Goal: Task Accomplishment & Management: Manage account settings

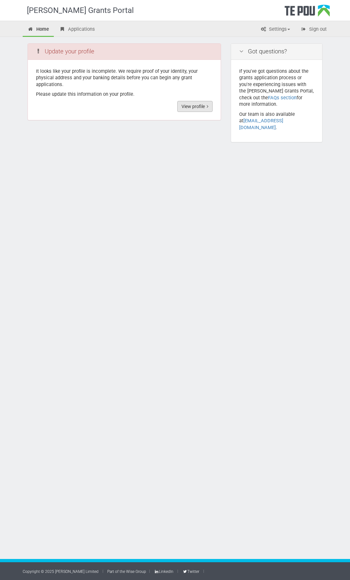
click at [186, 107] on link "View profile" at bounding box center [194, 106] width 35 height 11
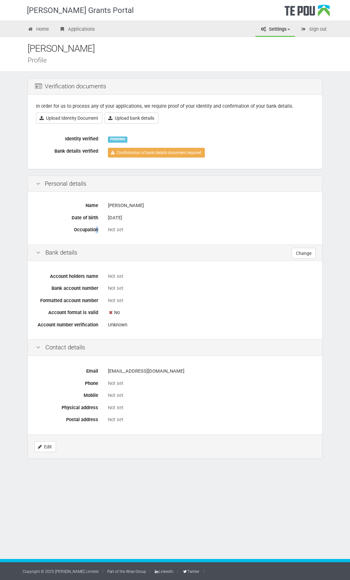
click at [97, 231] on label "Occupation" at bounding box center [67, 228] width 72 height 9
click at [97, 230] on label "Occupation" at bounding box center [67, 228] width 72 height 9
click at [48, 445] on link "Edit" at bounding box center [45, 447] width 22 height 11
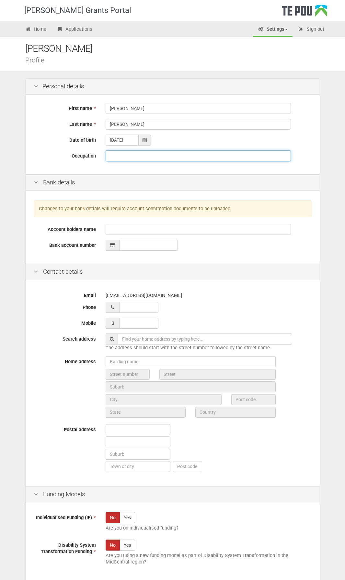
click at [143, 157] on input "Occupation" at bounding box center [198, 156] width 185 height 11
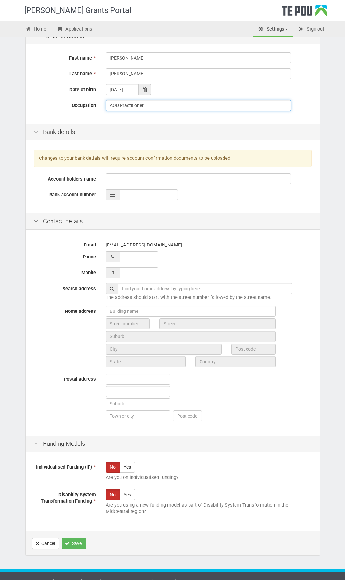
scroll to position [60, 0]
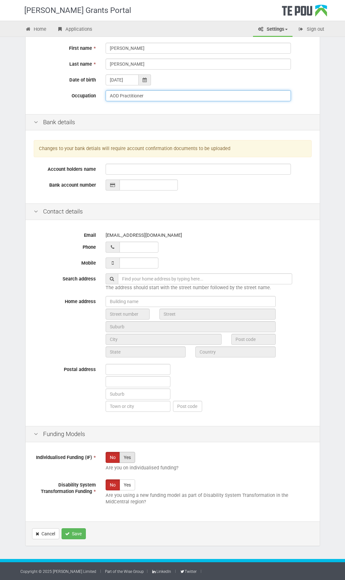
type input "AOD Practitioner"
click at [129, 459] on label "Yes" at bounding box center [127, 457] width 16 height 11
radio input "true"
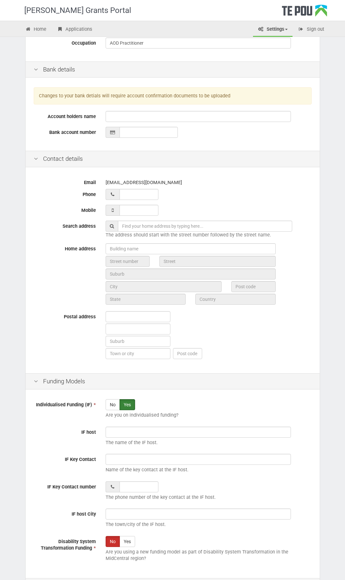
scroll to position [157, 0]
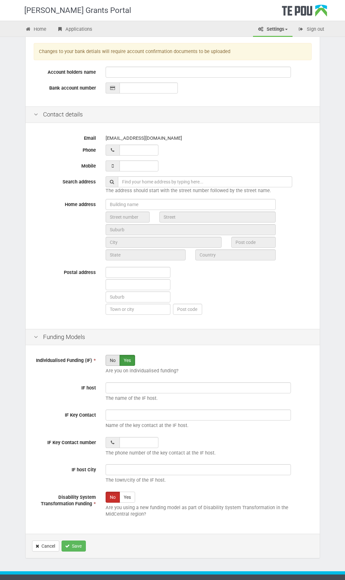
click at [111, 360] on label "No" at bounding box center [113, 360] width 14 height 11
radio input "true"
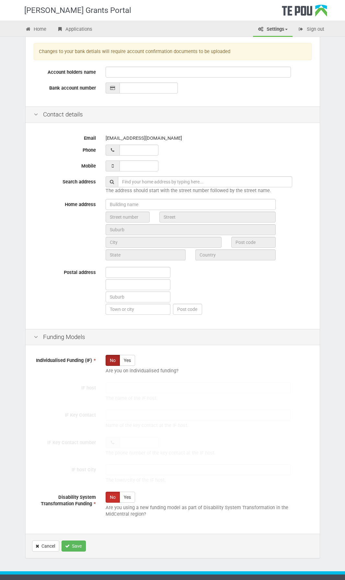
scroll to position [60, 0]
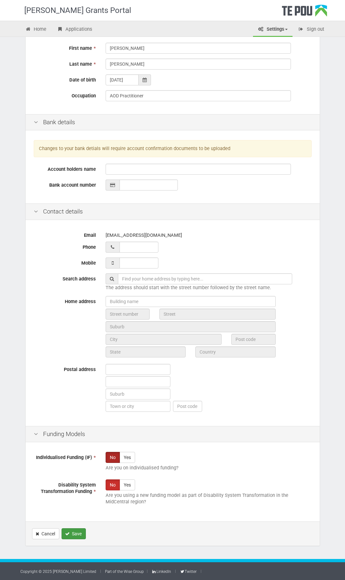
drag, startPoint x: 72, startPoint y: 534, endPoint x: 71, endPoint y: 530, distance: 4.6
click at [71, 530] on button "Save" at bounding box center [74, 534] width 24 height 11
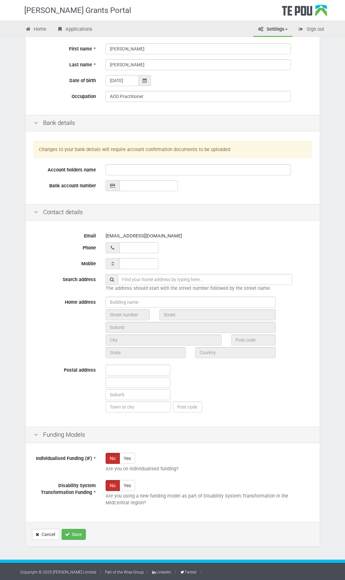
scroll to position [83, 0]
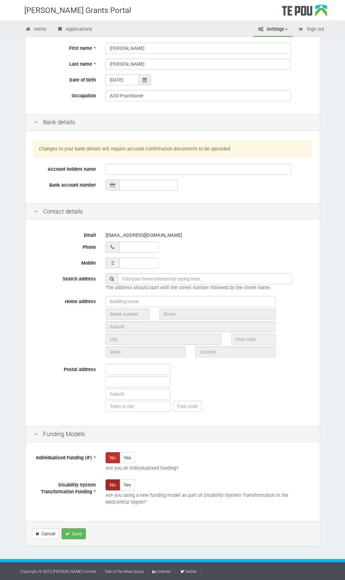
click at [114, 485] on label "No" at bounding box center [113, 485] width 14 height 11
click at [115, 458] on label "No" at bounding box center [113, 458] width 14 height 11
click at [75, 531] on button "Save" at bounding box center [74, 534] width 24 height 11
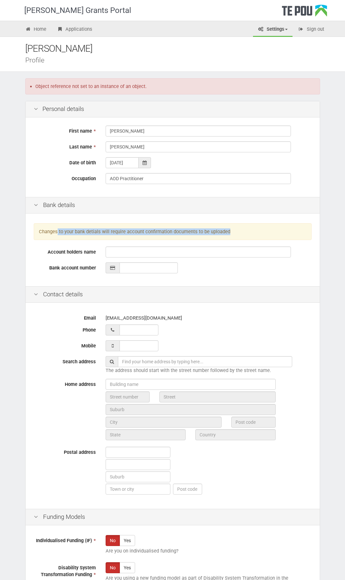
drag, startPoint x: 57, startPoint y: 234, endPoint x: 237, endPoint y: 235, distance: 179.7
click at [237, 235] on div "Changes to your bank detials will require account confirmation documents to be …" at bounding box center [173, 231] width 278 height 17
click at [70, 27] on link "Applications" at bounding box center [74, 30] width 45 height 14
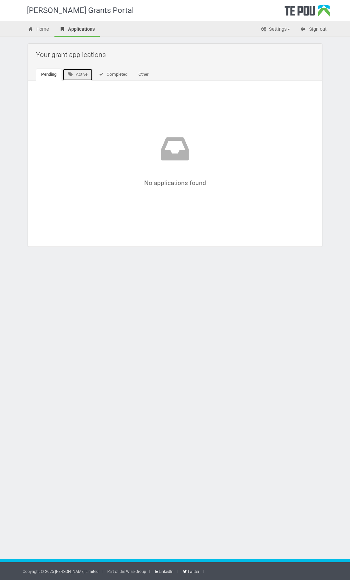
click at [80, 74] on link "Active" at bounding box center [77, 75] width 30 height 12
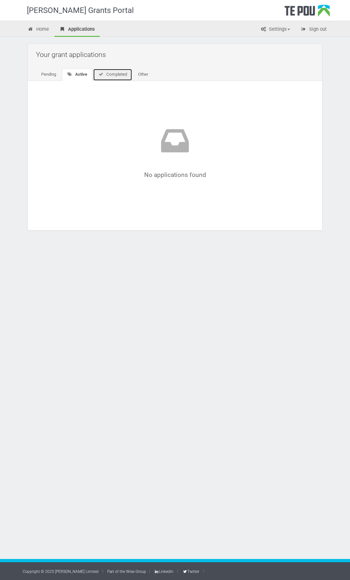
click at [112, 75] on link "Completed" at bounding box center [112, 75] width 39 height 12
click at [142, 75] on link "Other" at bounding box center [142, 75] width 20 height 12
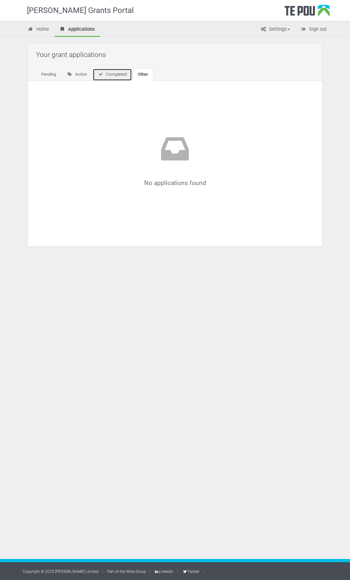
click at [116, 73] on link "Completed" at bounding box center [112, 75] width 39 height 12
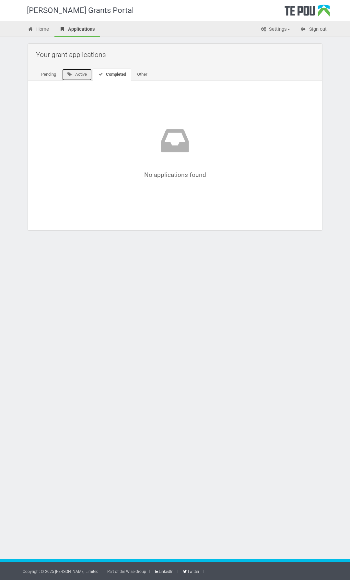
click at [80, 73] on link "Active" at bounding box center [77, 75] width 30 height 12
click at [52, 74] on link "Pending" at bounding box center [48, 75] width 25 height 12
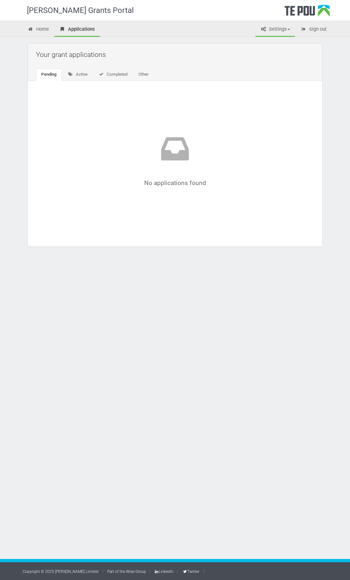
click at [283, 28] on link "Settings" at bounding box center [274, 30] width 39 height 14
click at [39, 30] on link "Home" at bounding box center [38, 30] width 31 height 14
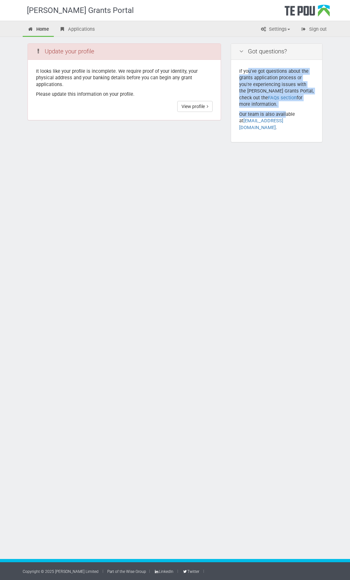
drag, startPoint x: 248, startPoint y: 68, endPoint x: 286, endPoint y: 107, distance: 53.8
click at [286, 107] on div "If you've got questions about the grants application process or you're experien…" at bounding box center [276, 101] width 91 height 83
